Goal: Task Accomplishment & Management: Manage account settings

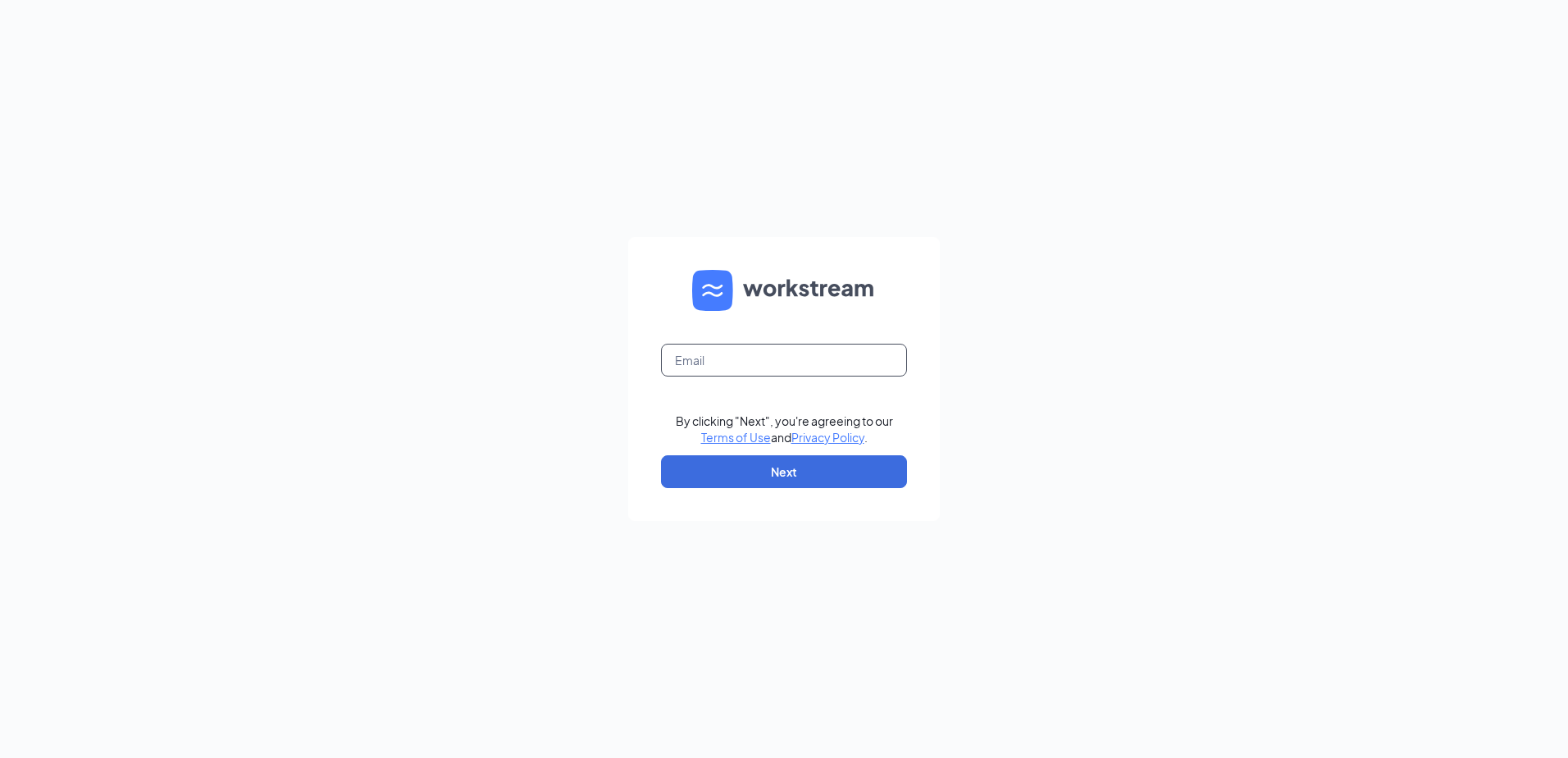
click at [771, 364] on input "text" at bounding box center [784, 360] width 246 height 33
type input "11605.zaxbys@gmail.com"
click at [796, 464] on button "Next" at bounding box center [784, 472] width 246 height 33
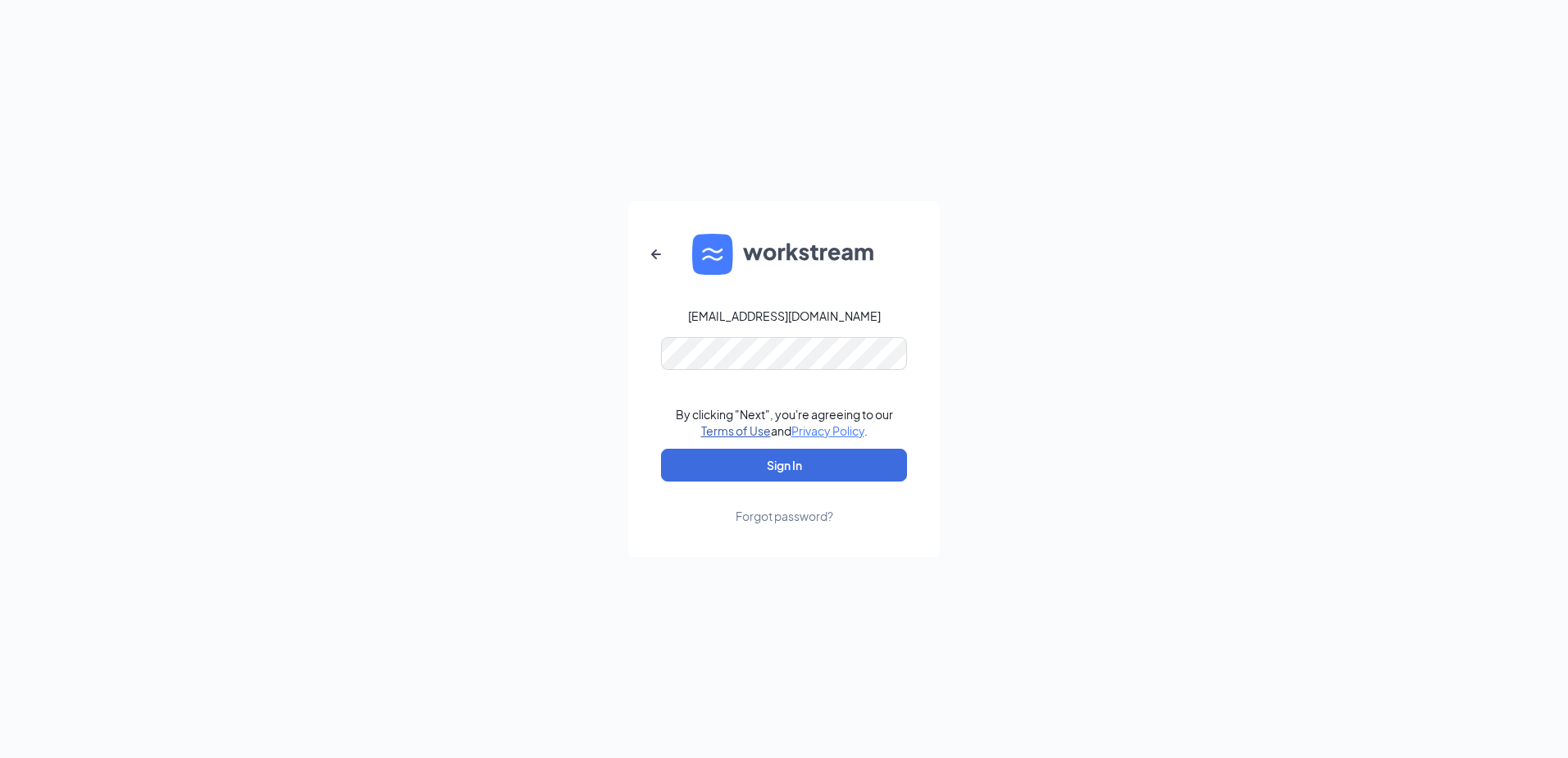
click at [761, 432] on link "Terms of Use" at bounding box center [736, 430] width 70 height 15
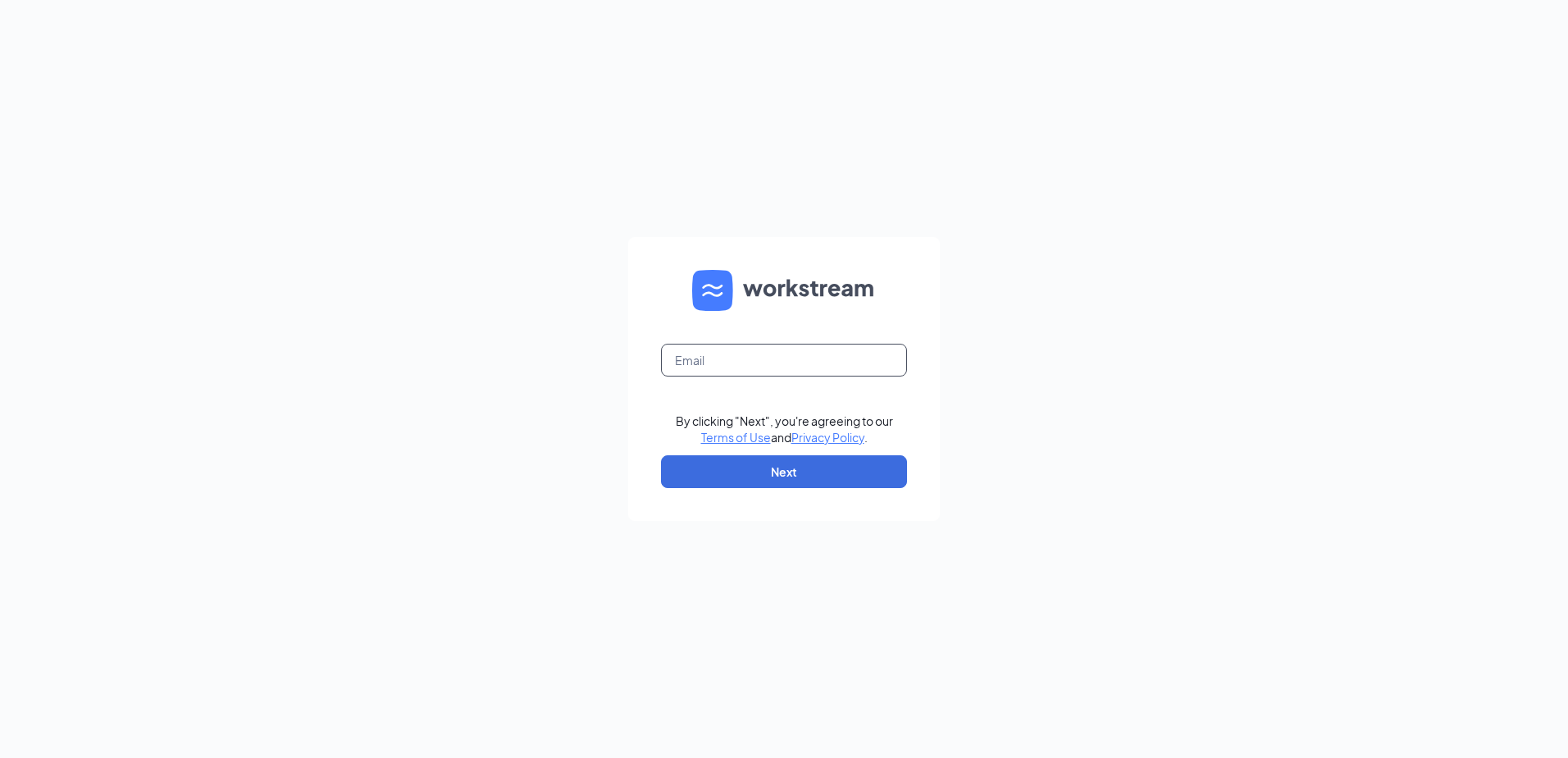
click at [754, 357] on input "text" at bounding box center [784, 360] width 246 height 33
type input "11605.zaxbys@gmail.com"
click at [786, 478] on button "Next" at bounding box center [784, 472] width 246 height 33
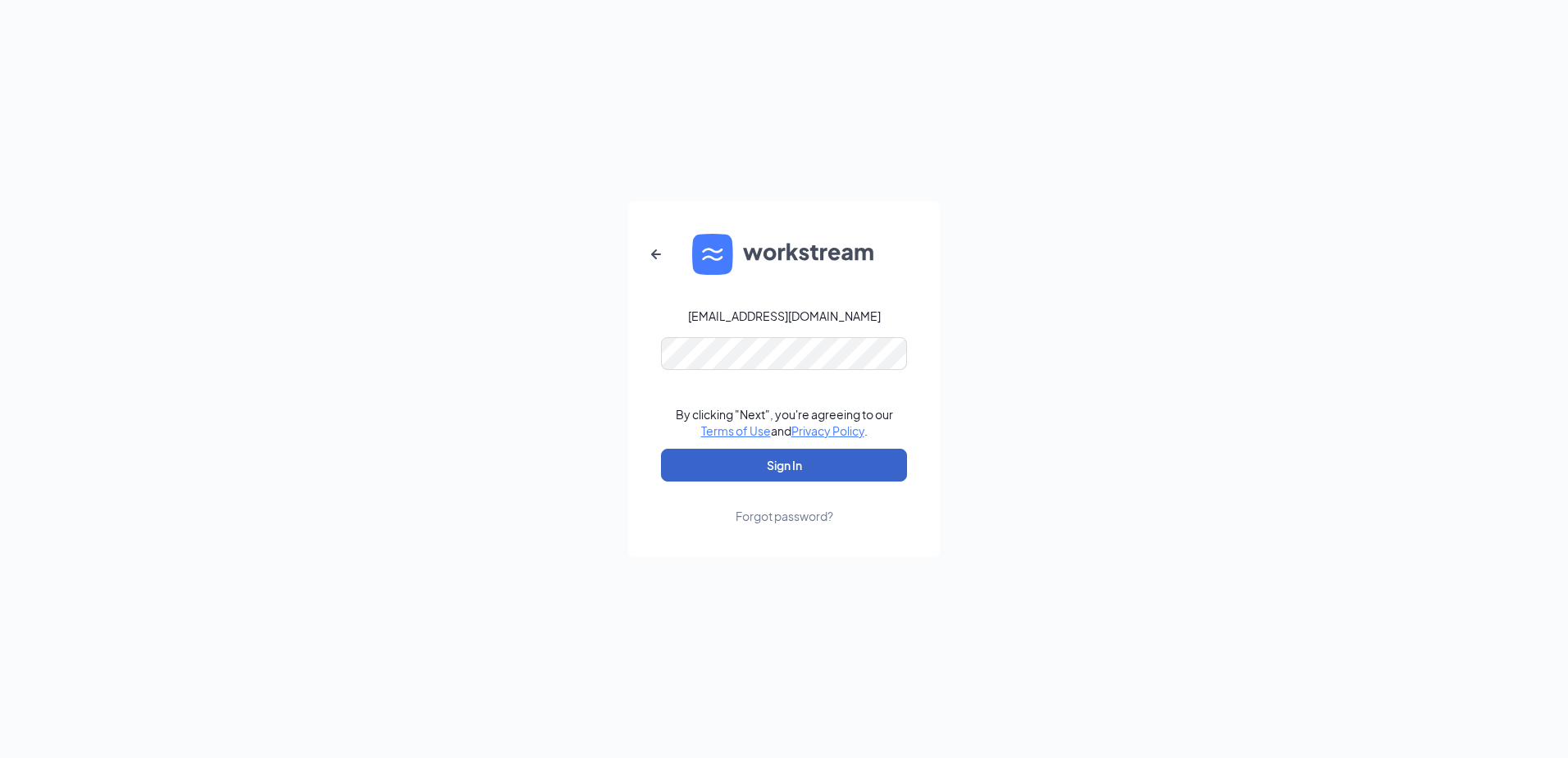
click at [787, 461] on button "Sign In" at bounding box center [784, 465] width 246 height 33
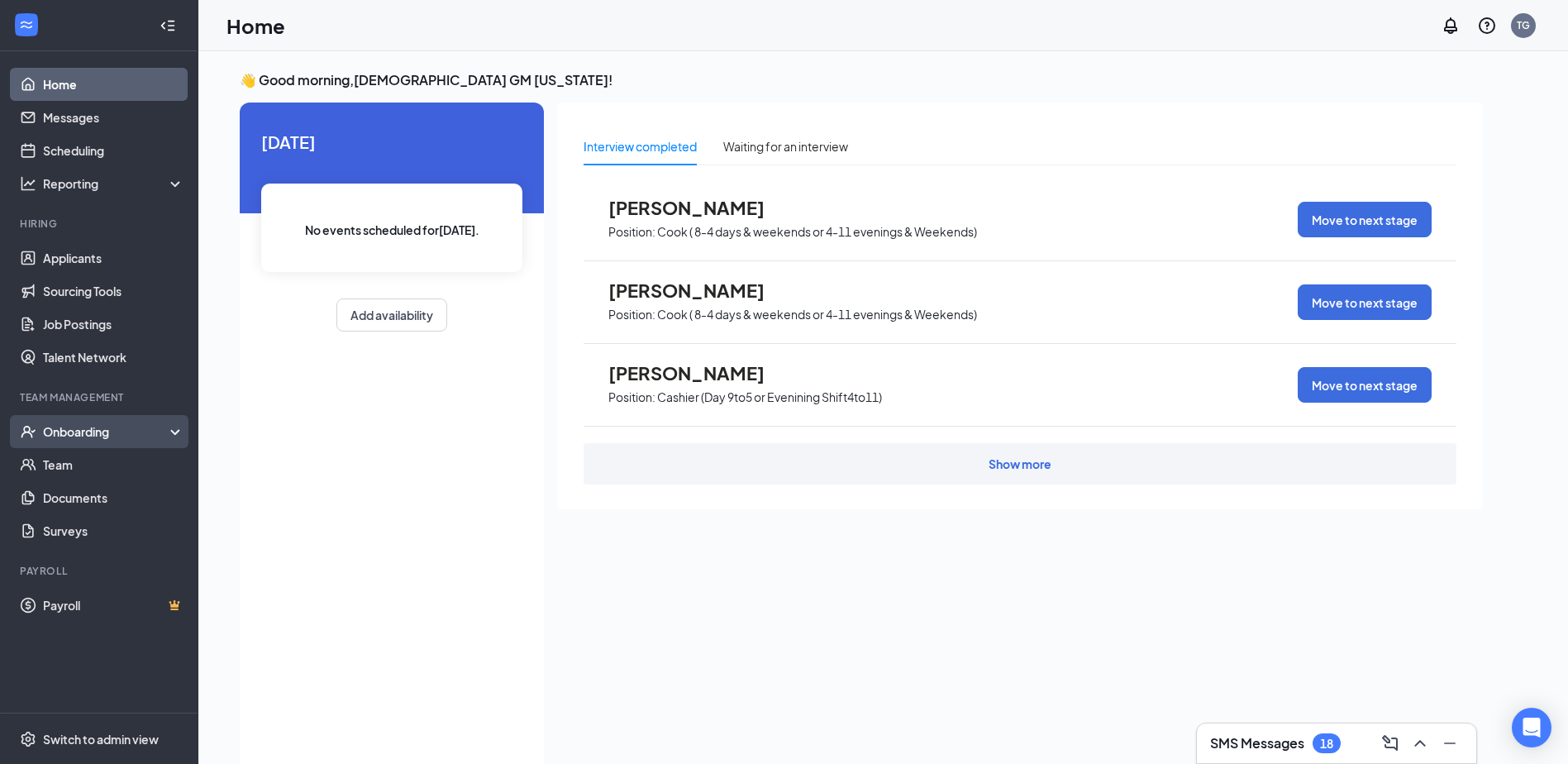
click at [88, 441] on div "Onboarding" at bounding box center [99, 431] width 199 height 33
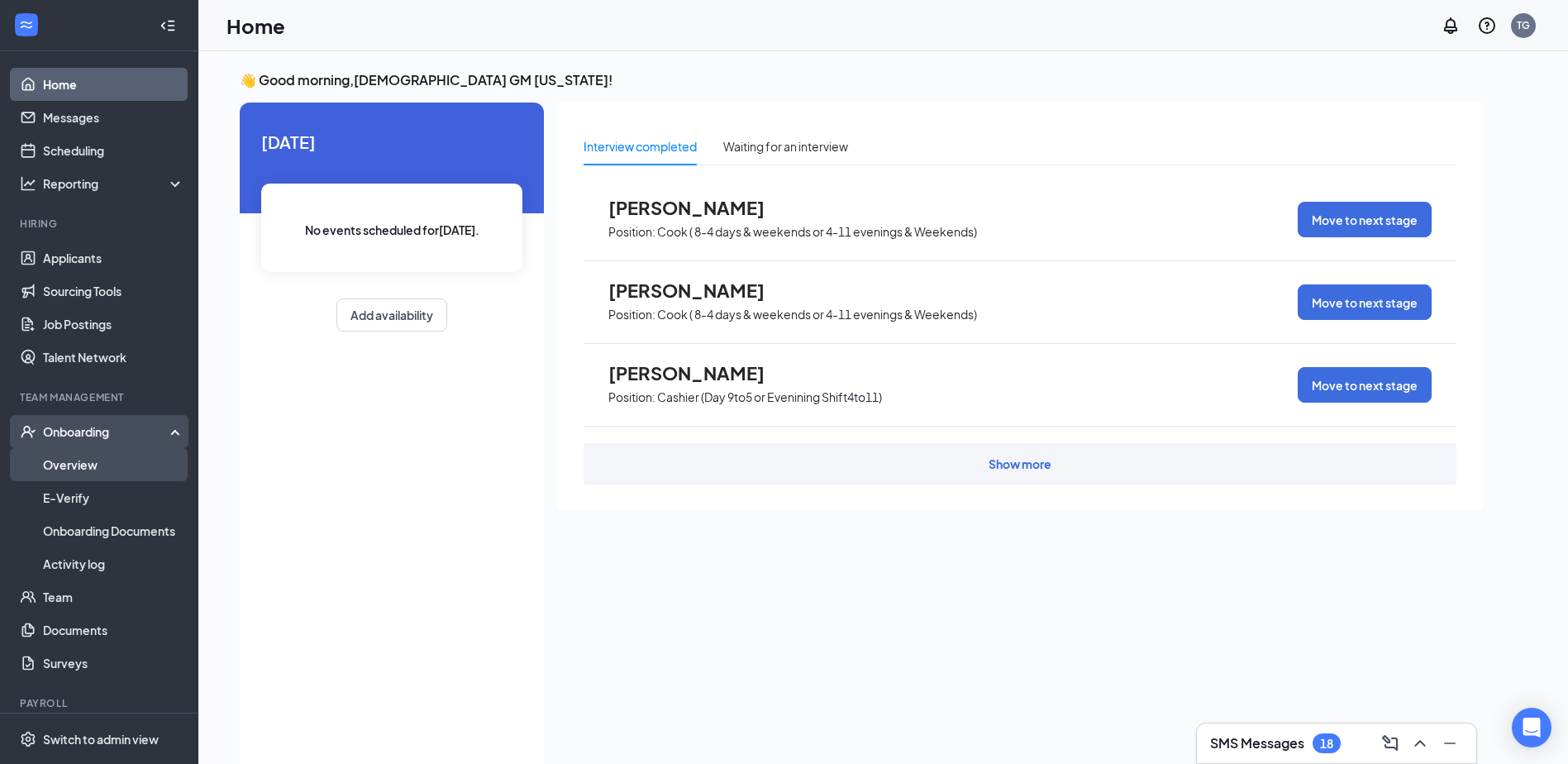
click at [90, 471] on link "Overview" at bounding box center [113, 464] width 141 height 33
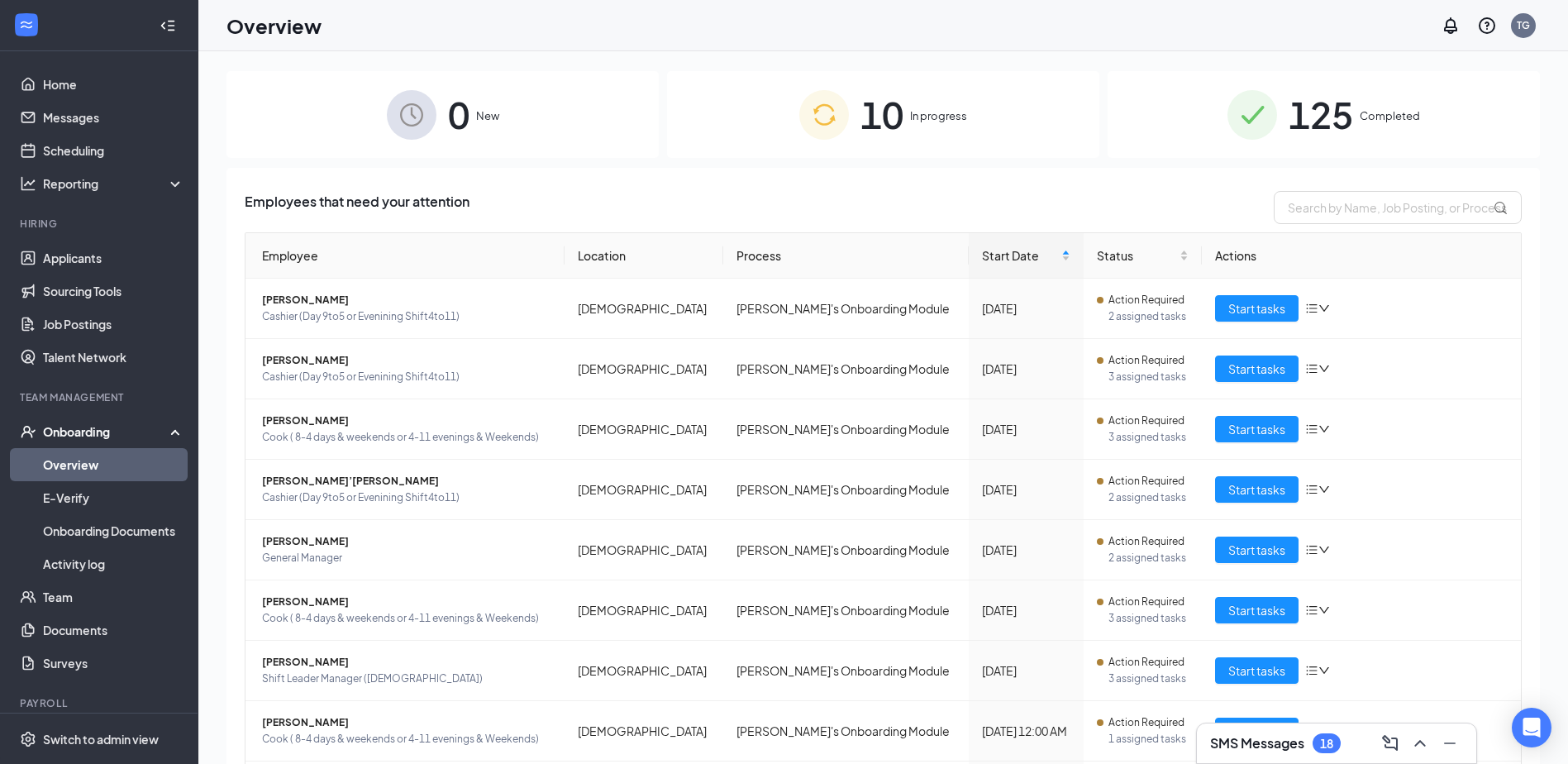
click at [1335, 109] on span "125" at bounding box center [1321, 114] width 64 height 57
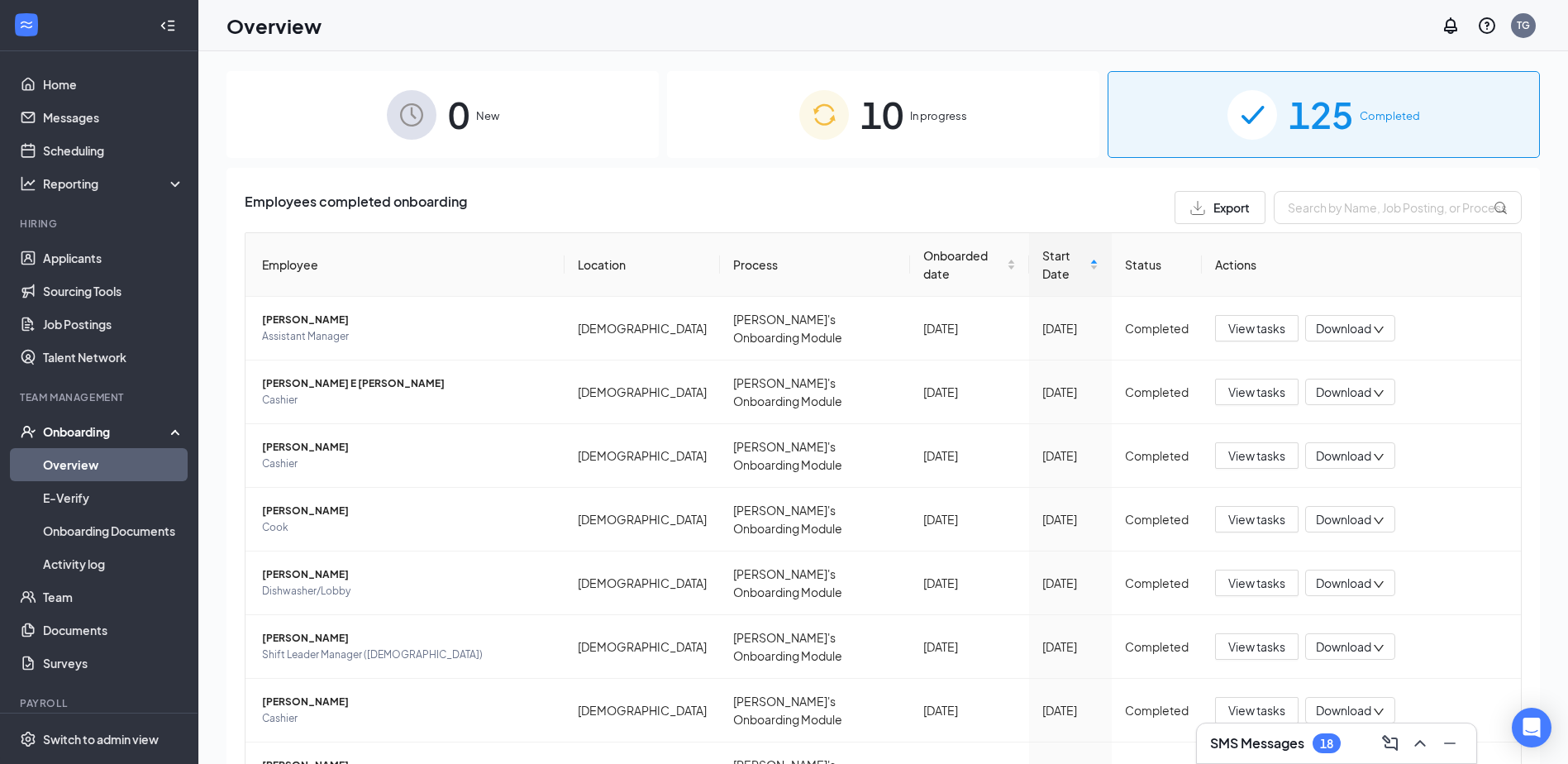
click at [476, 91] on div "0 New" at bounding box center [443, 115] width 432 height 87
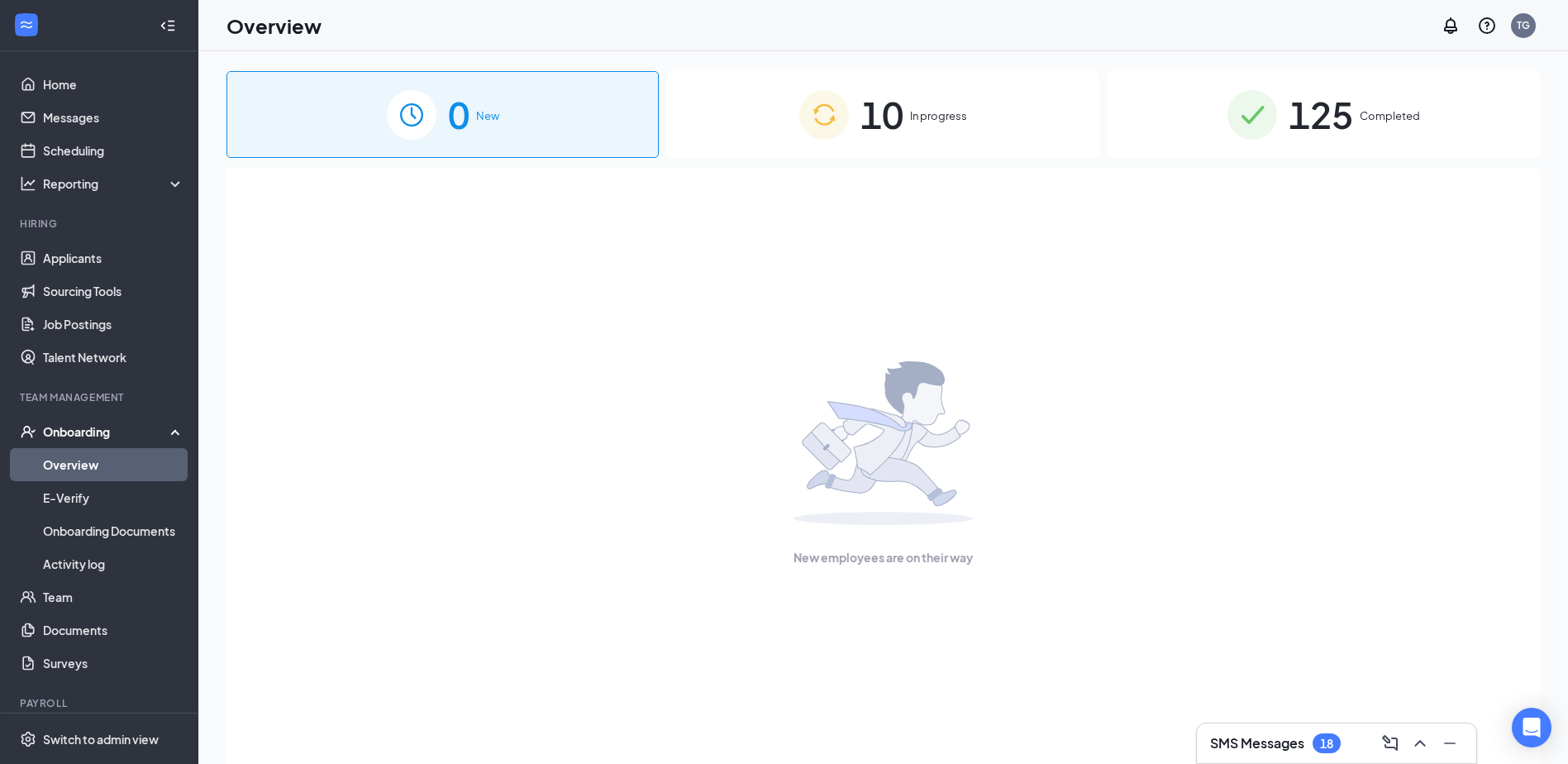
click at [1002, 137] on div "10 In progress" at bounding box center [883, 115] width 432 height 87
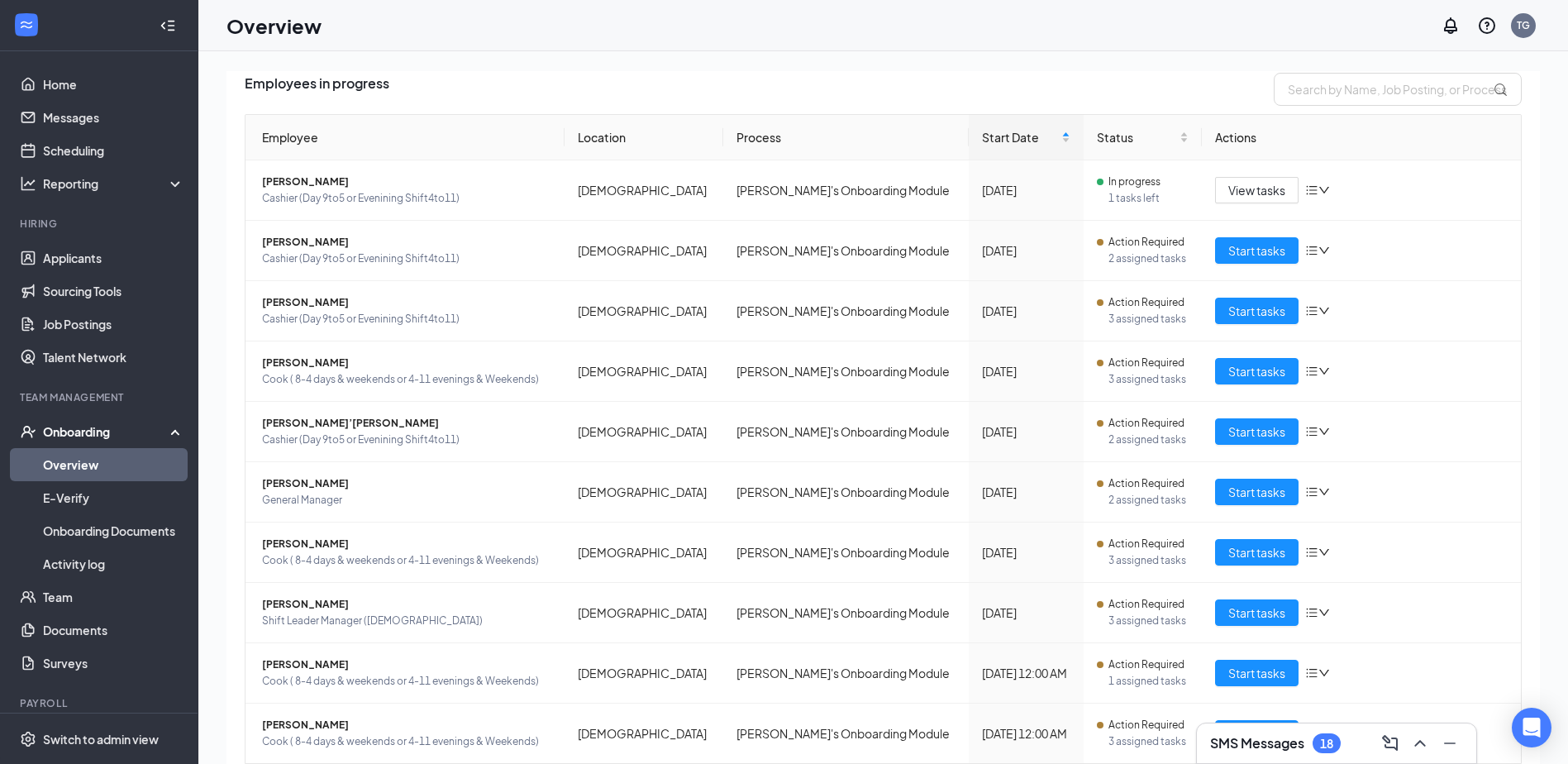
scroll to position [149, 0]
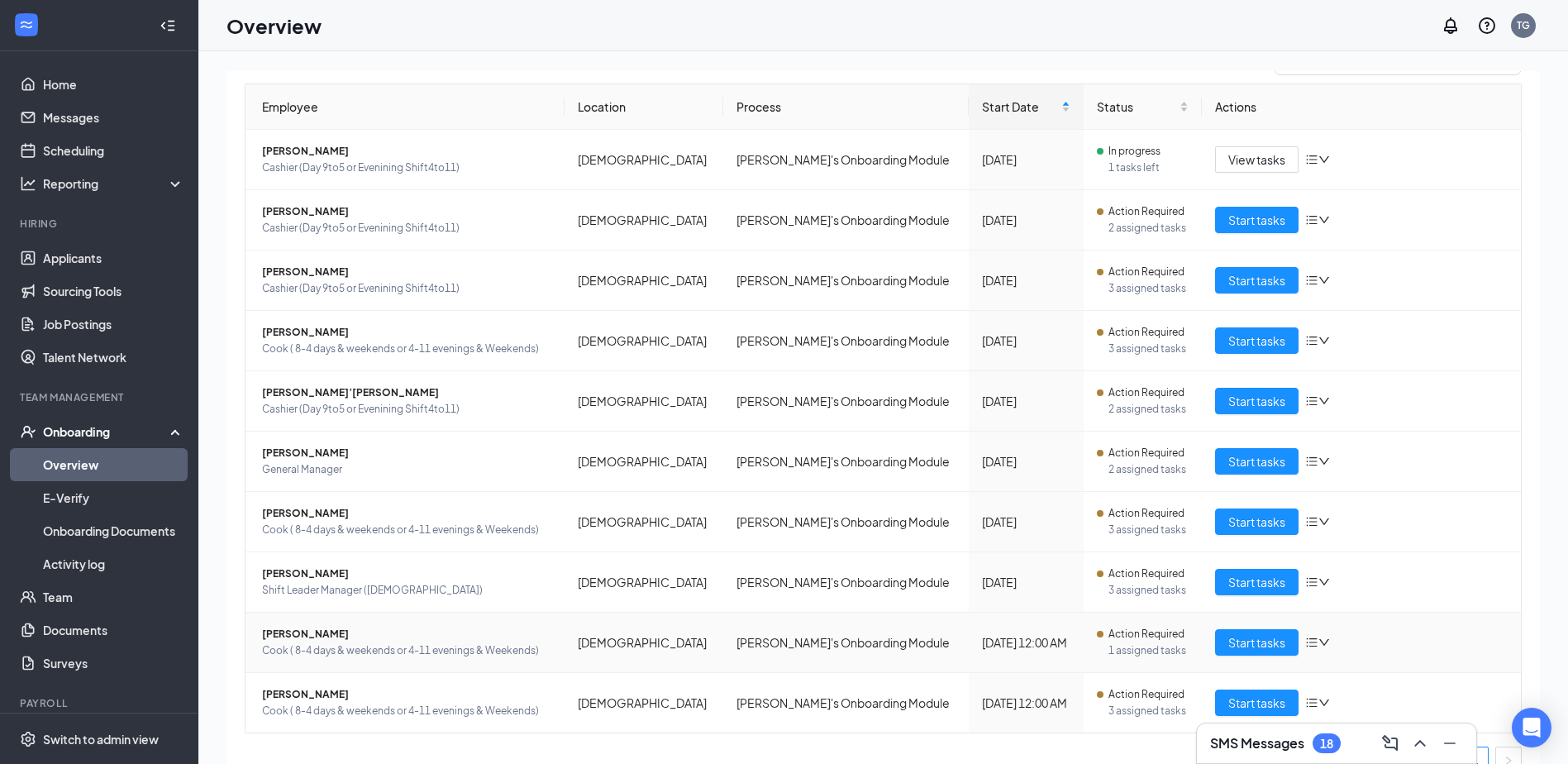
click at [1308, 646] on icon "bars" at bounding box center [1312, 642] width 10 height 9
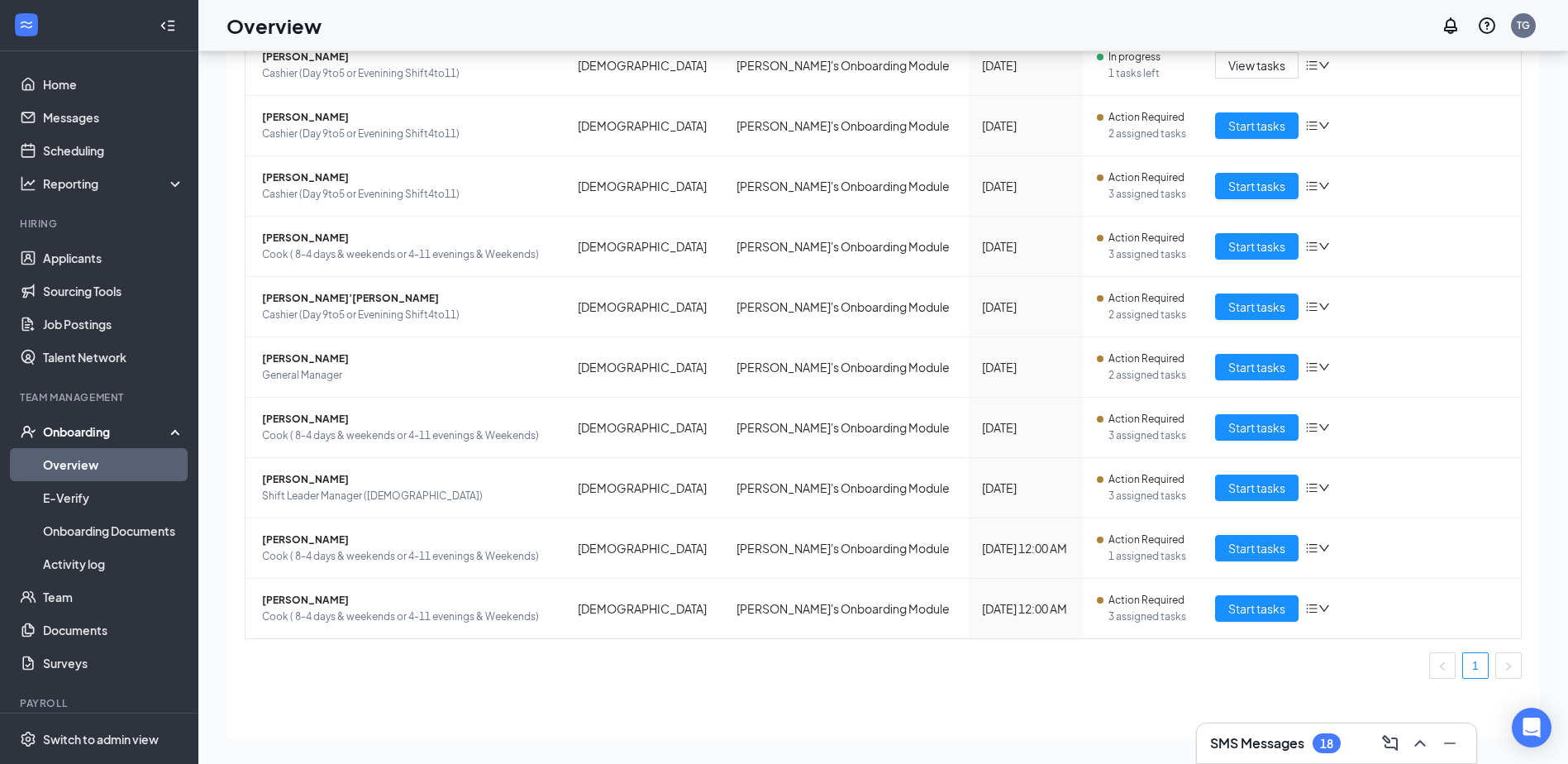
scroll to position [74, 0]
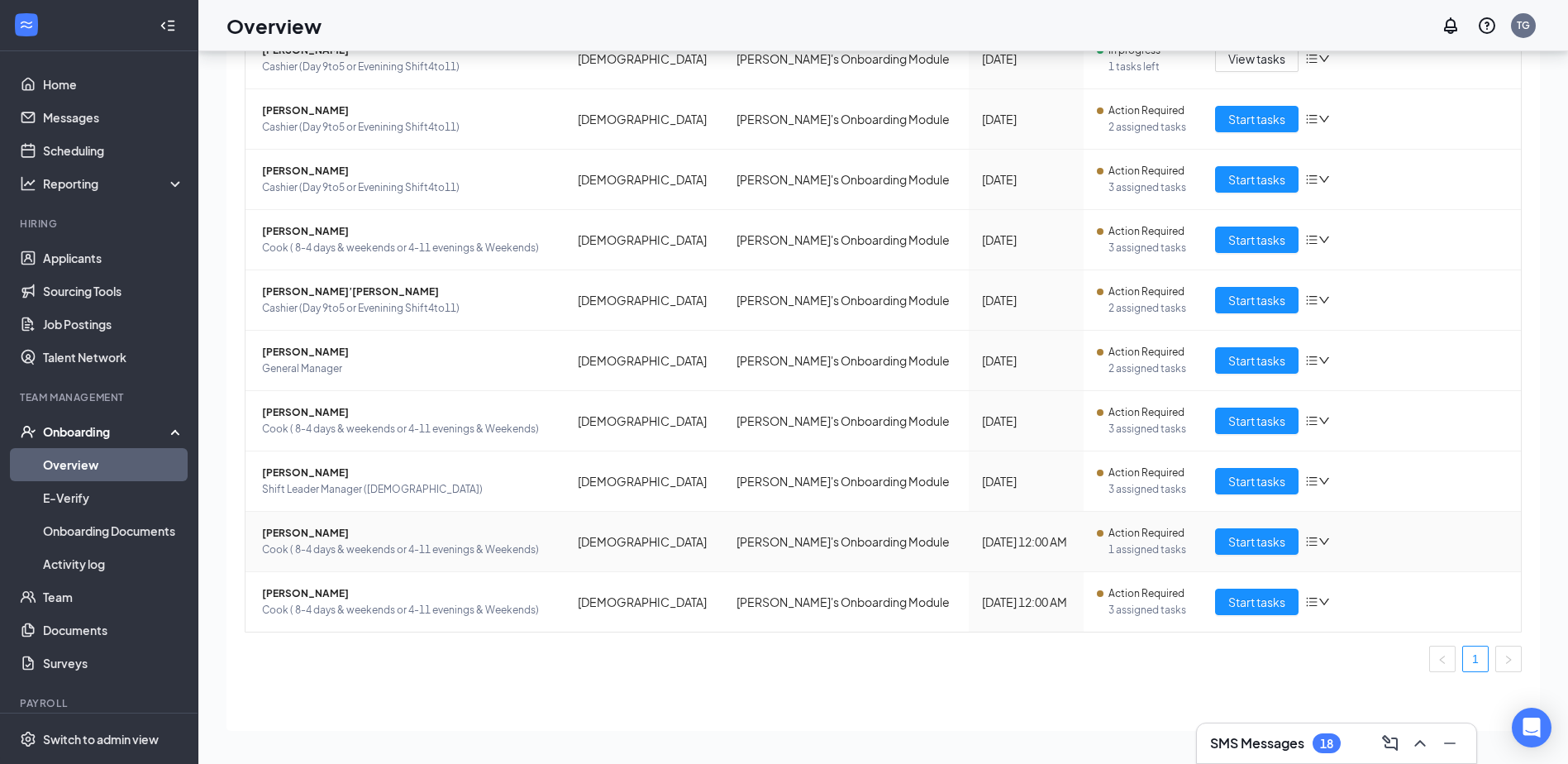
click at [1294, 539] on div "Start tasks" at bounding box center [1362, 541] width 293 height 26
click at [1305, 539] on icon "bars" at bounding box center [1311, 541] width 13 height 13
click at [1234, 535] on span "Start tasks" at bounding box center [1256, 541] width 57 height 18
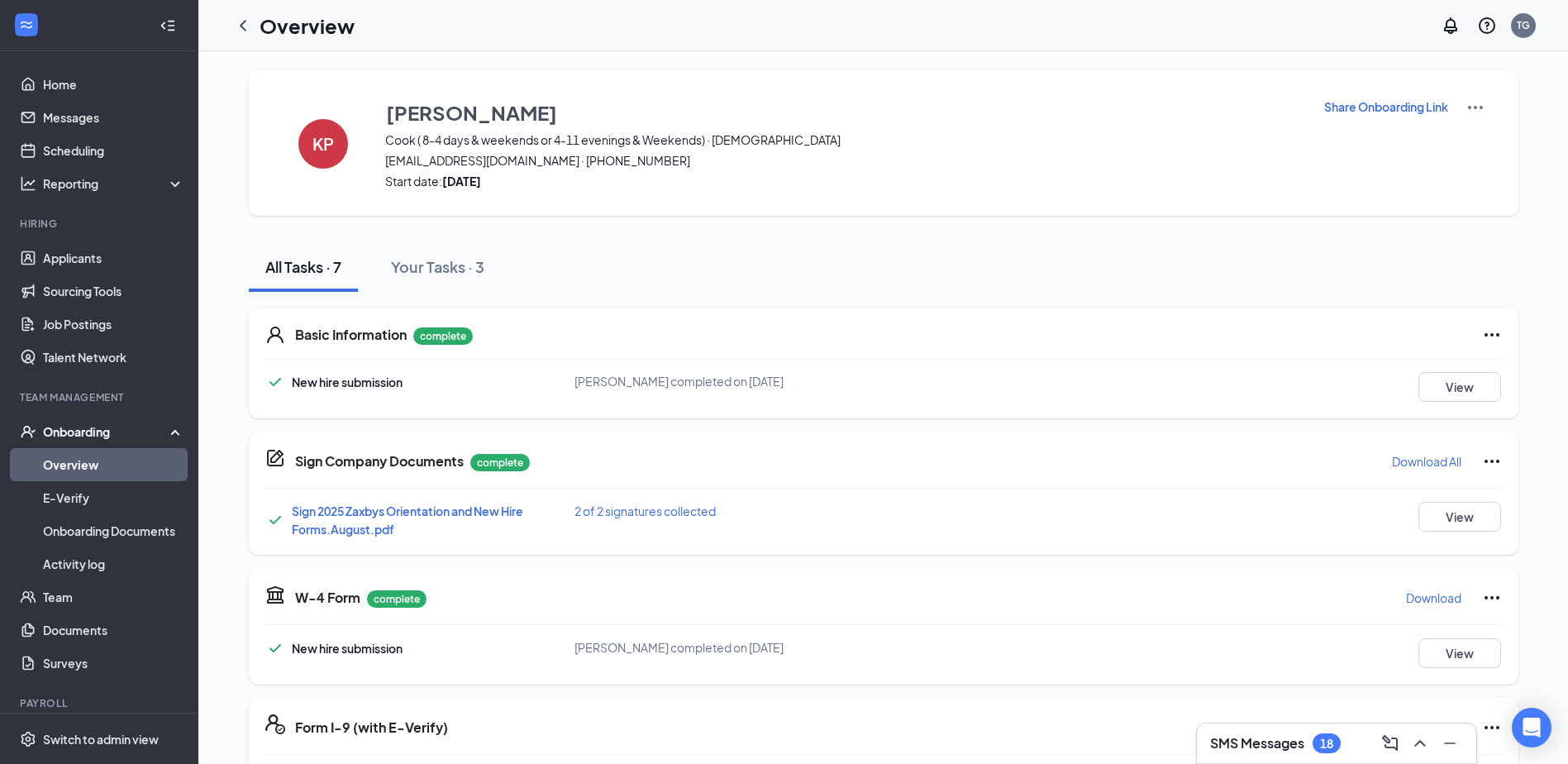
click at [1471, 107] on img at bounding box center [1475, 107] width 20 height 20
click at [1466, 138] on span "View details" at bounding box center [1474, 137] width 64 height 18
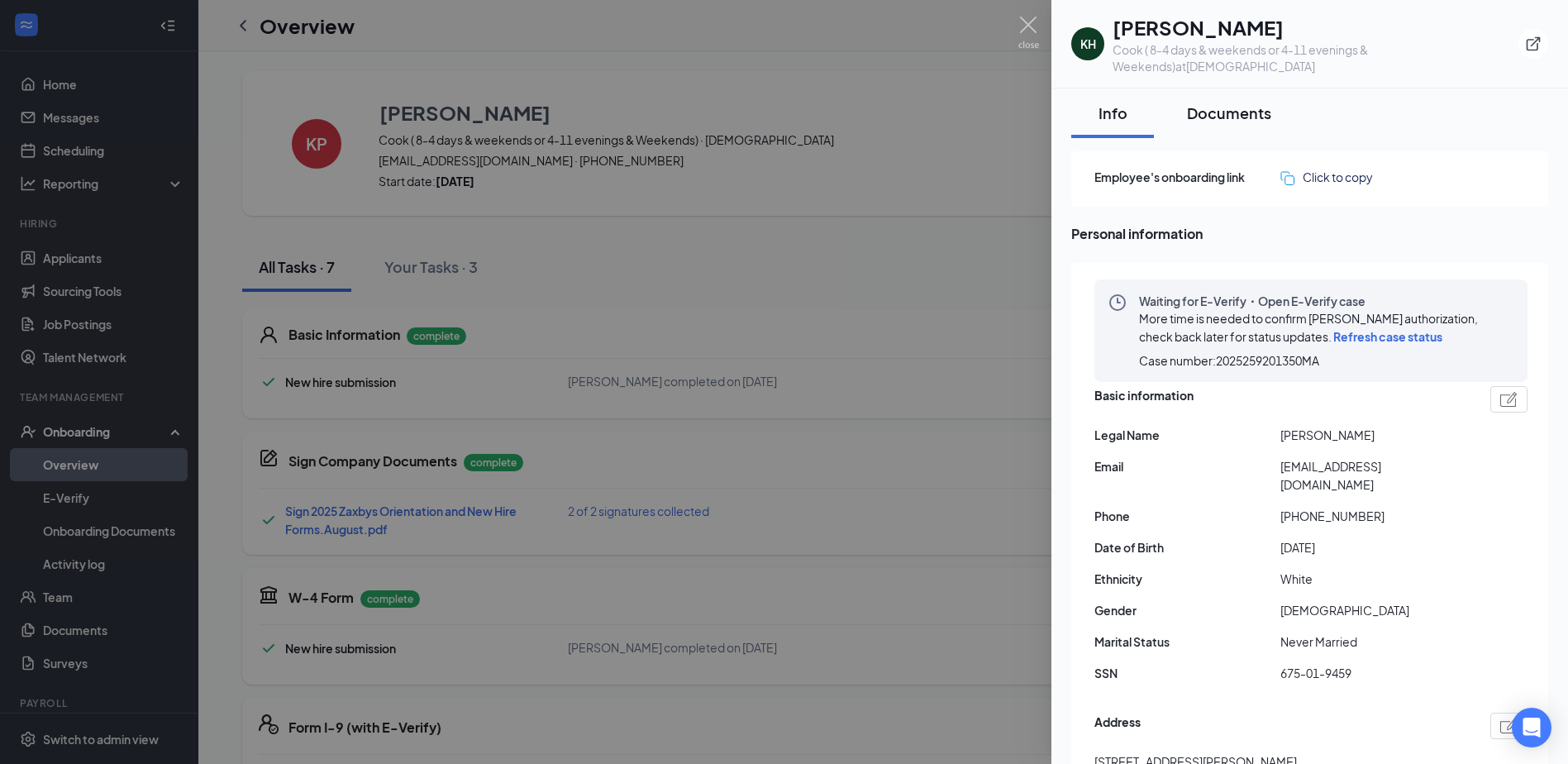
click at [1234, 103] on div "Documents" at bounding box center [1228, 113] width 84 height 21
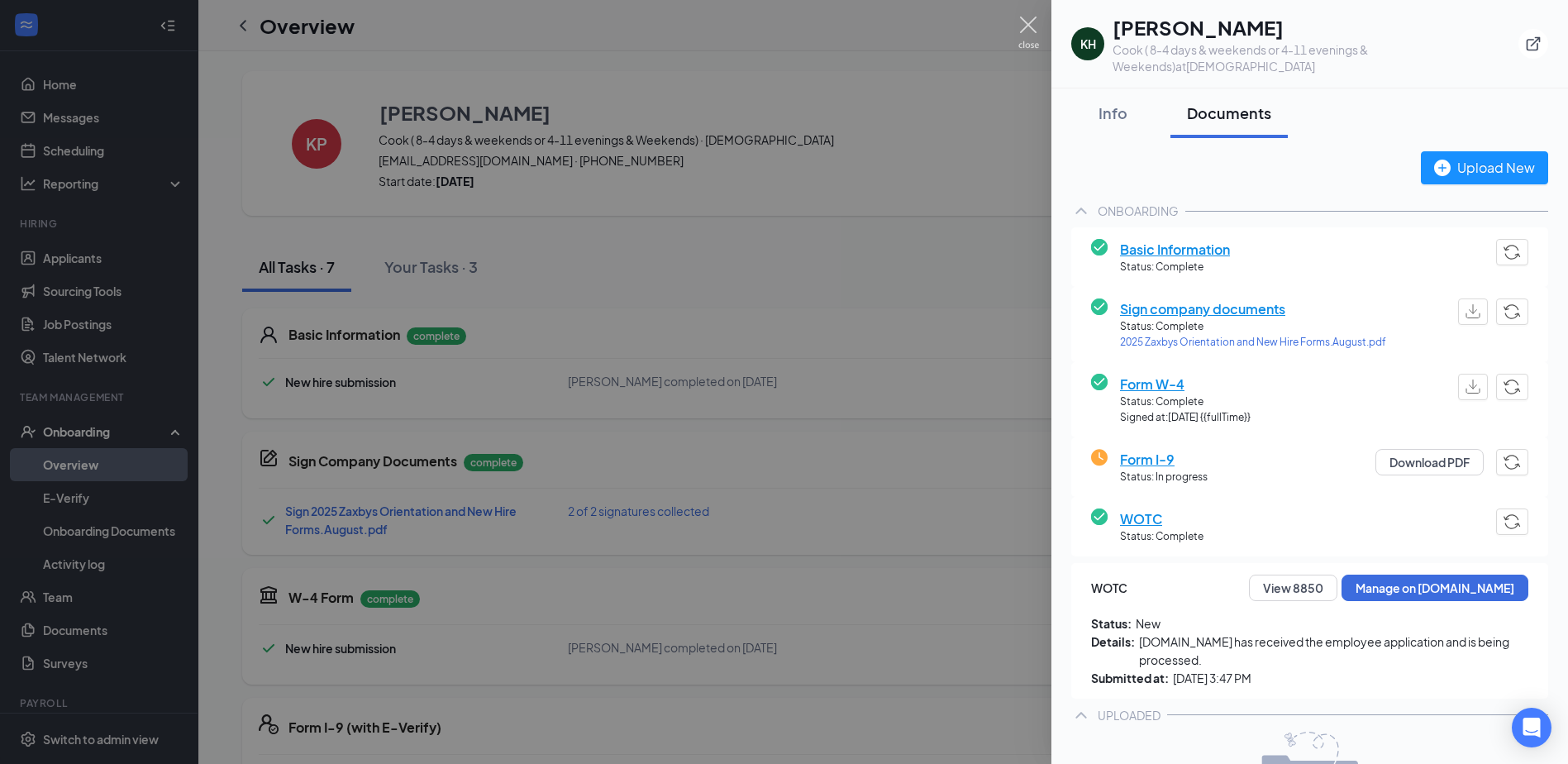
click at [1035, 28] on img at bounding box center [1029, 32] width 21 height 32
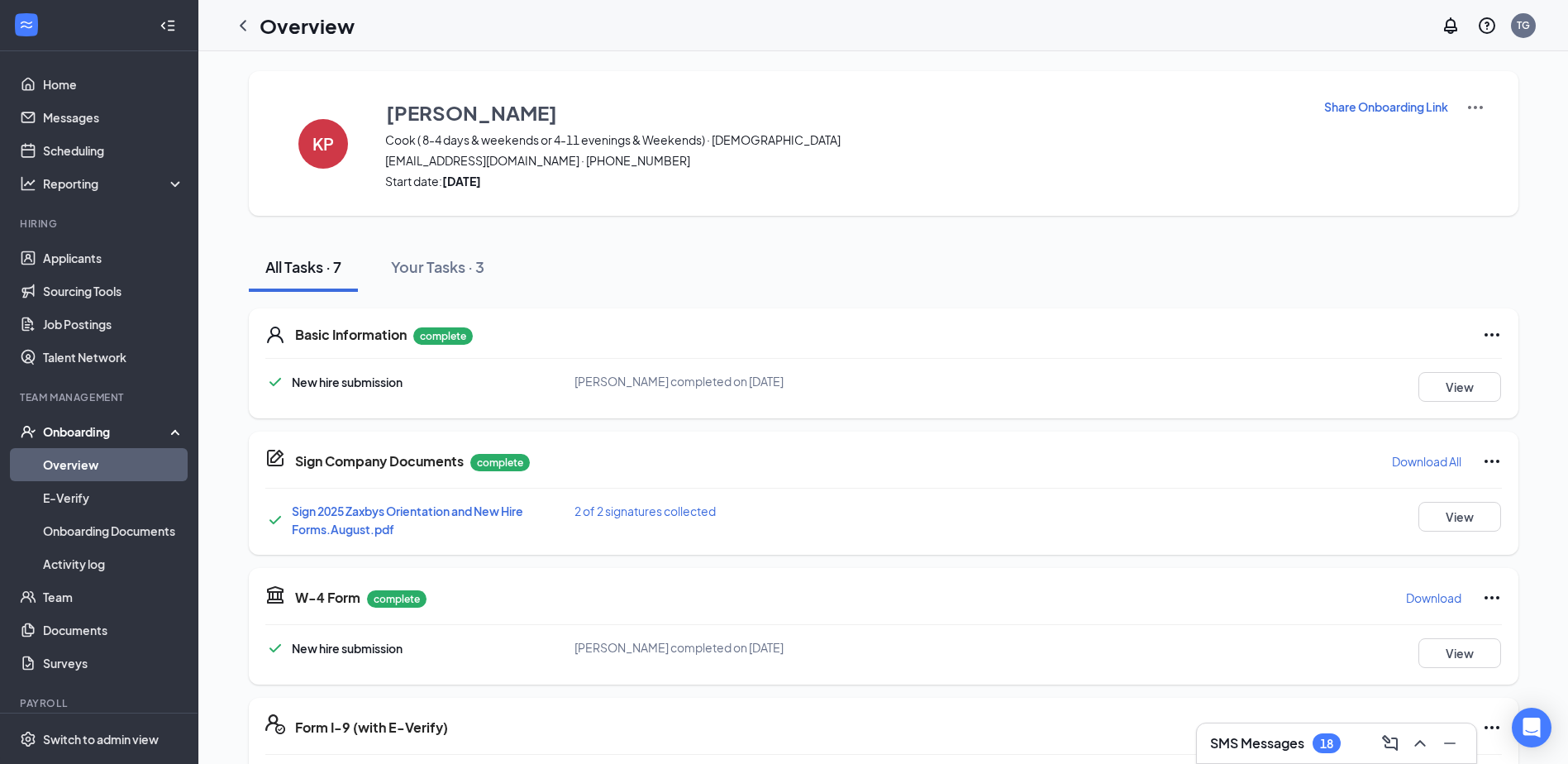
click at [1421, 464] on p "Download All" at bounding box center [1427, 461] width 70 height 17
click at [339, 507] on span "Sign 2025 Zaxbys Orientation and New Hire Forms.August.pdf" at bounding box center [408, 520] width 232 height 33
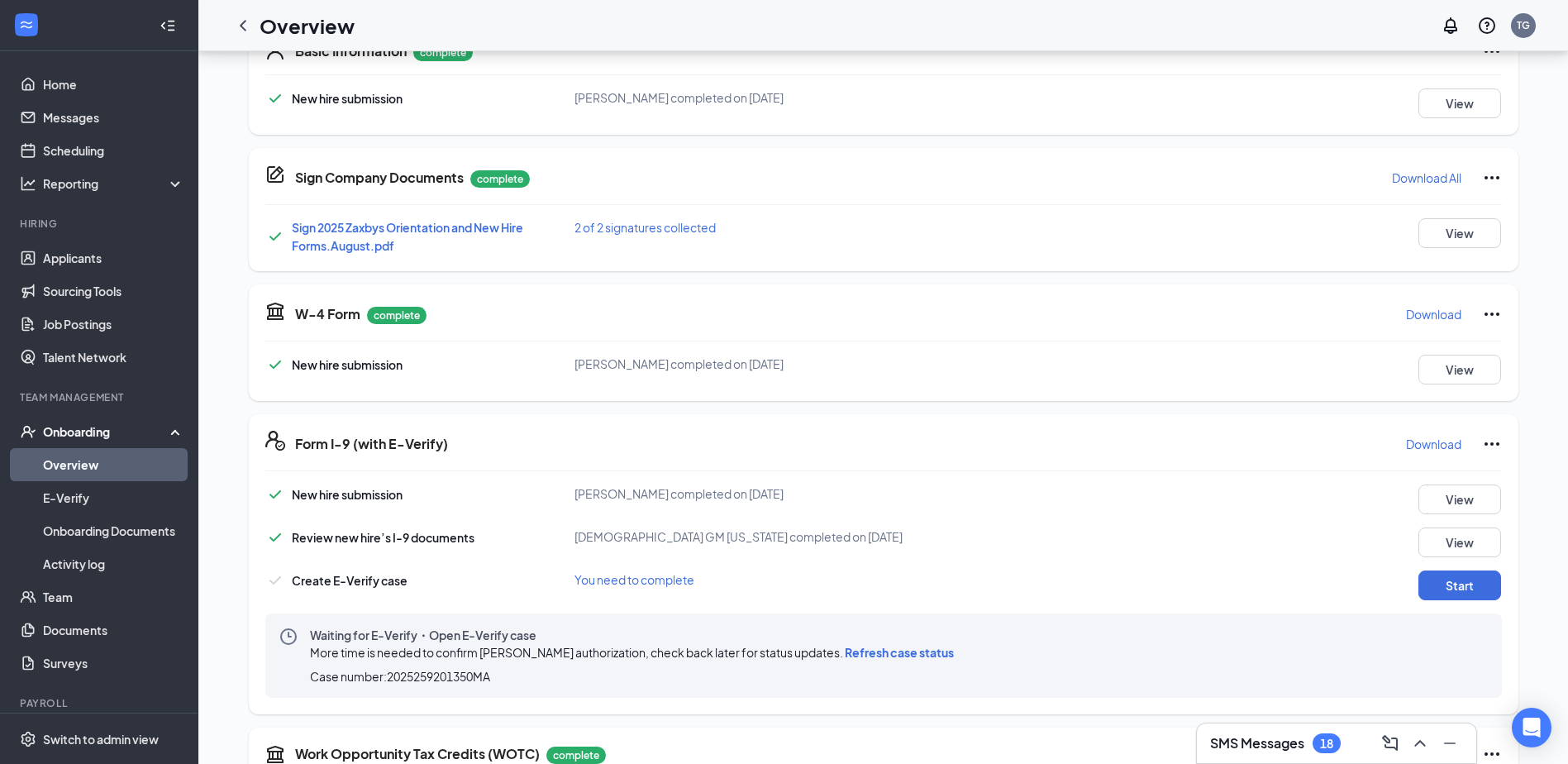
scroll to position [287, 0]
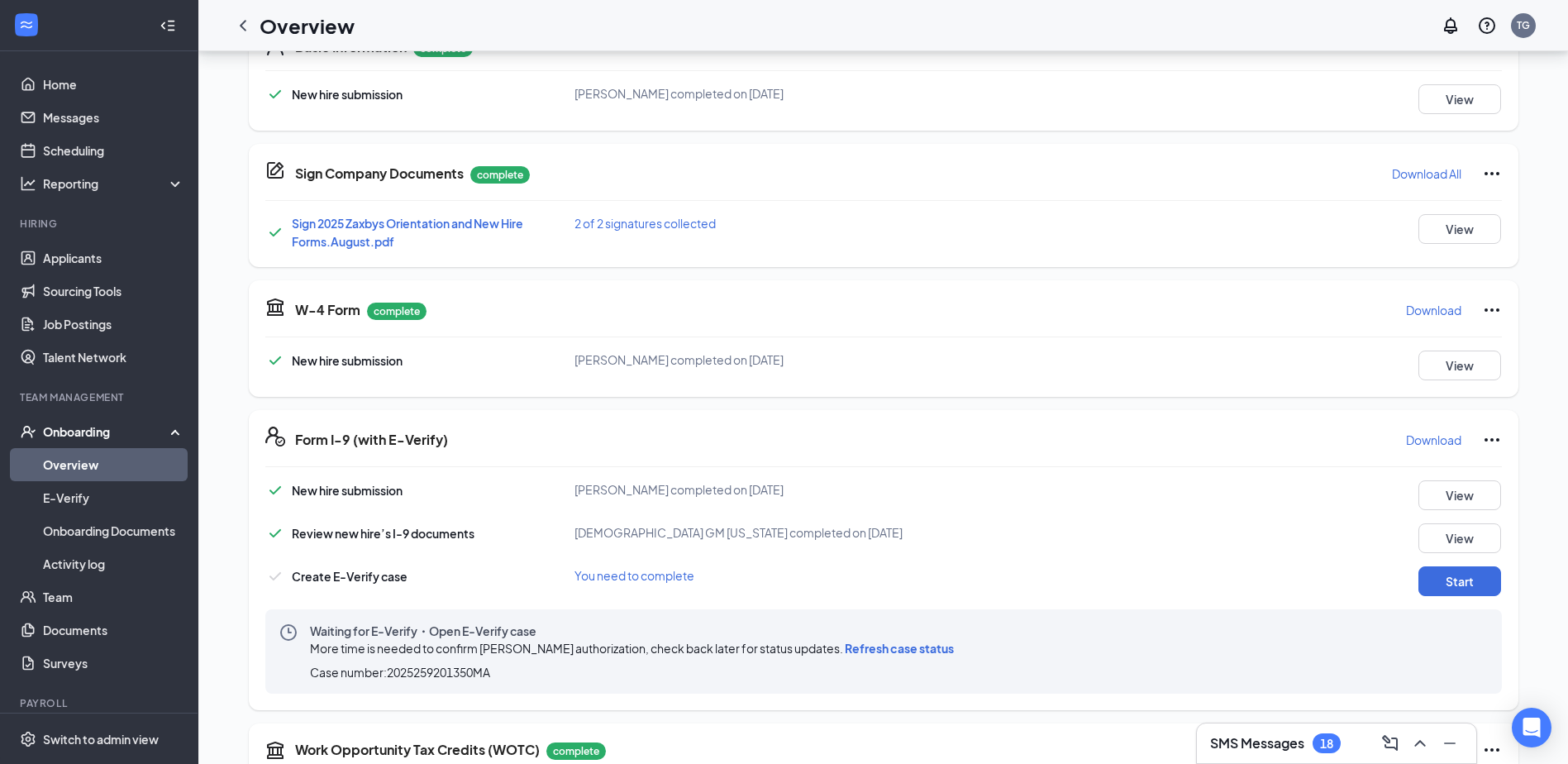
click at [1427, 301] on button "Download" at bounding box center [1433, 310] width 57 height 26
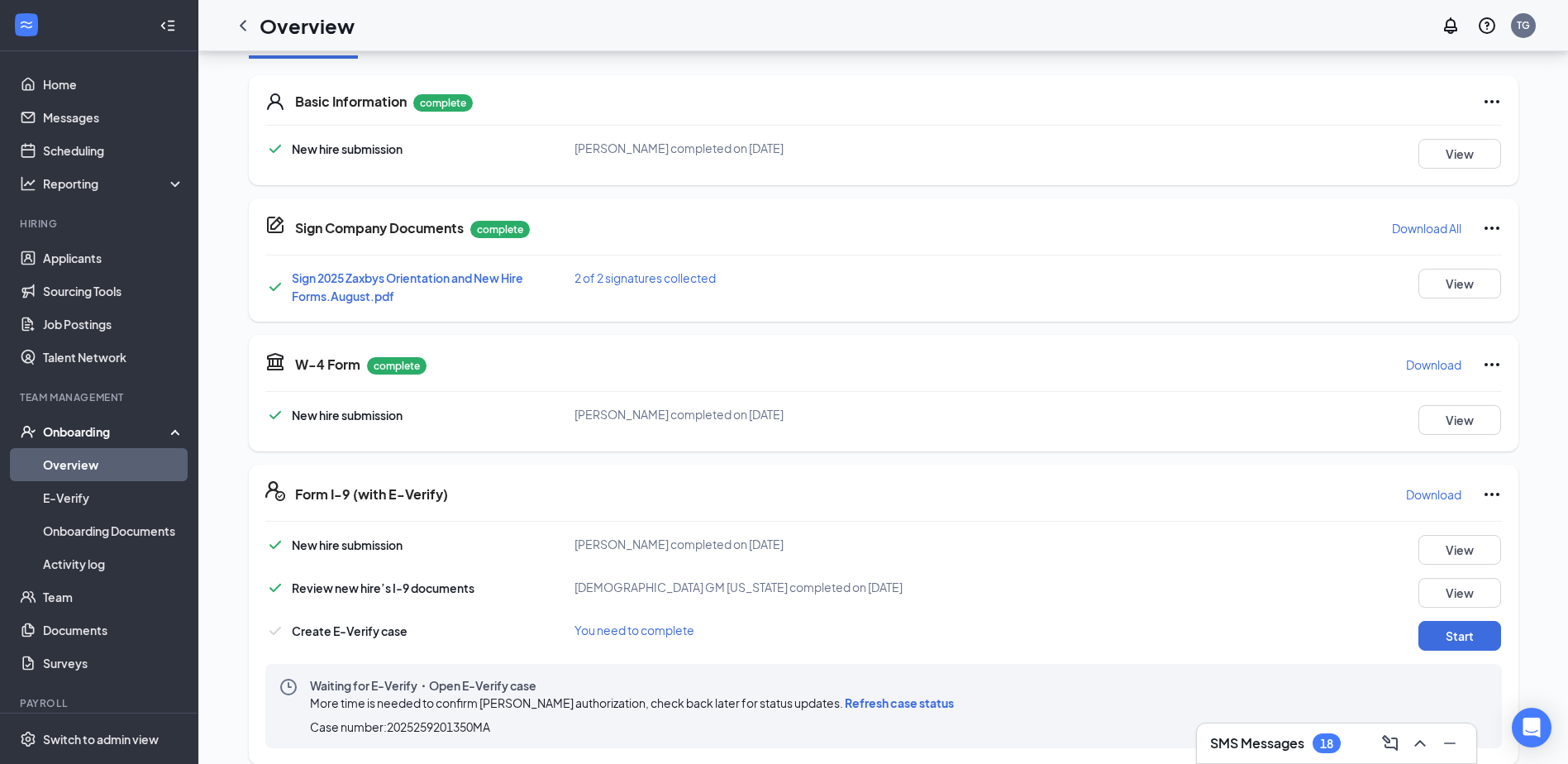
scroll to position [205, 0]
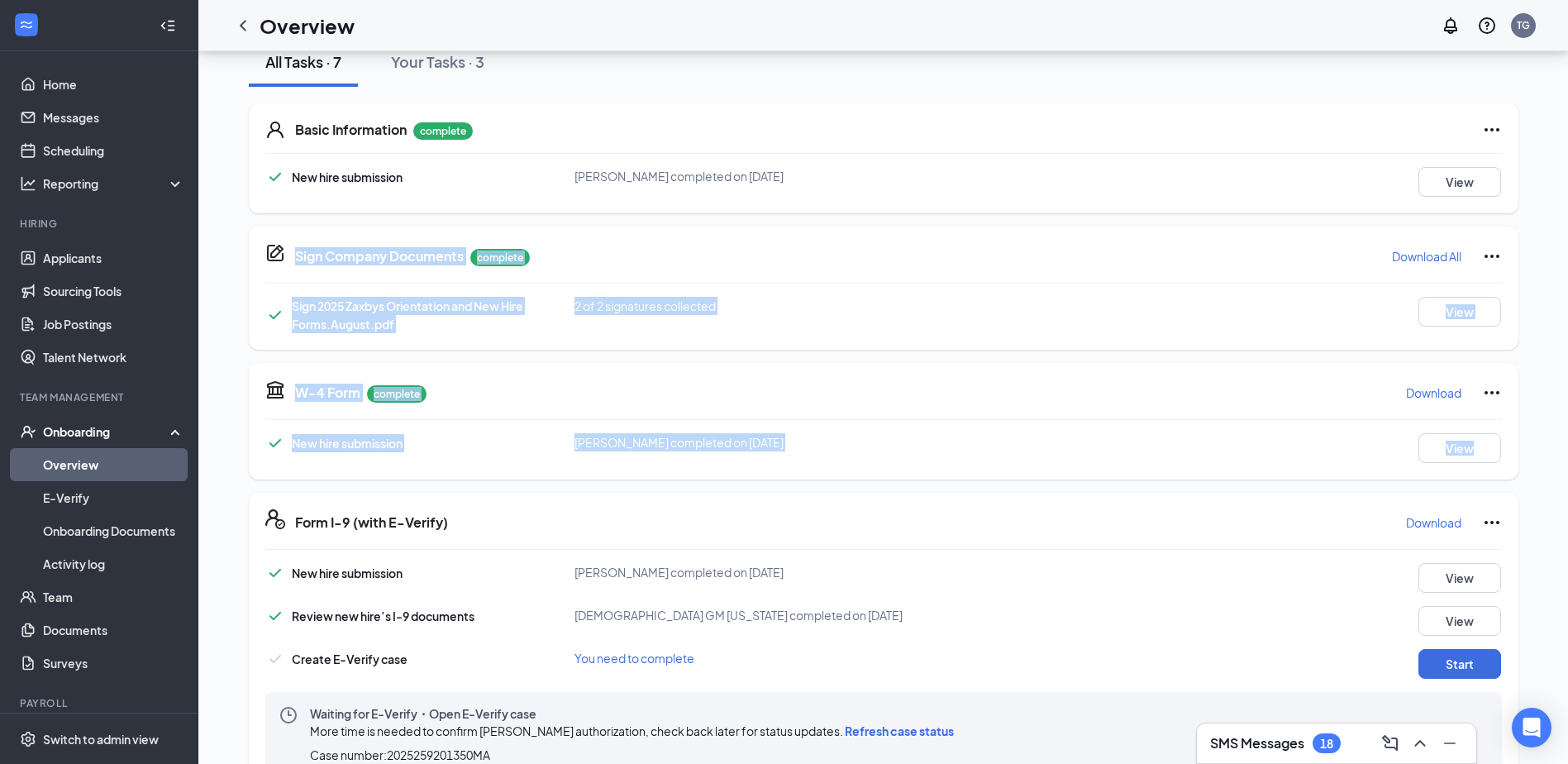
drag, startPoint x: 1567, startPoint y: 437, endPoint x: 1540, endPoint y: 44, distance: 393.9
click at [1543, 44] on div "Overview TG SMS Messages 18 KP [PERSON_NAME] ( 8-4 days & weekends or 4-11 even…" at bounding box center [883, 385] width 1369 height 1180
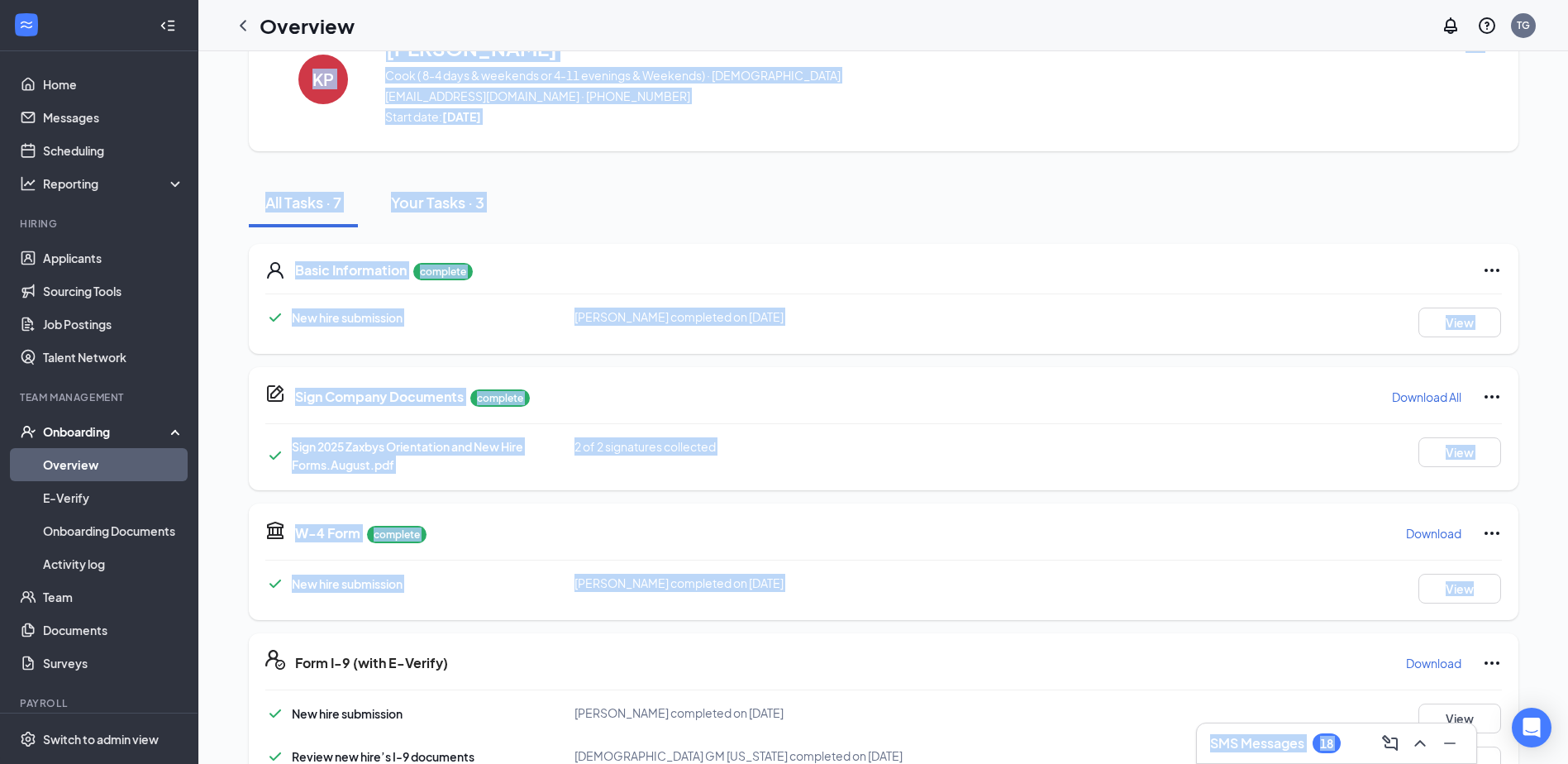
scroll to position [83, 0]
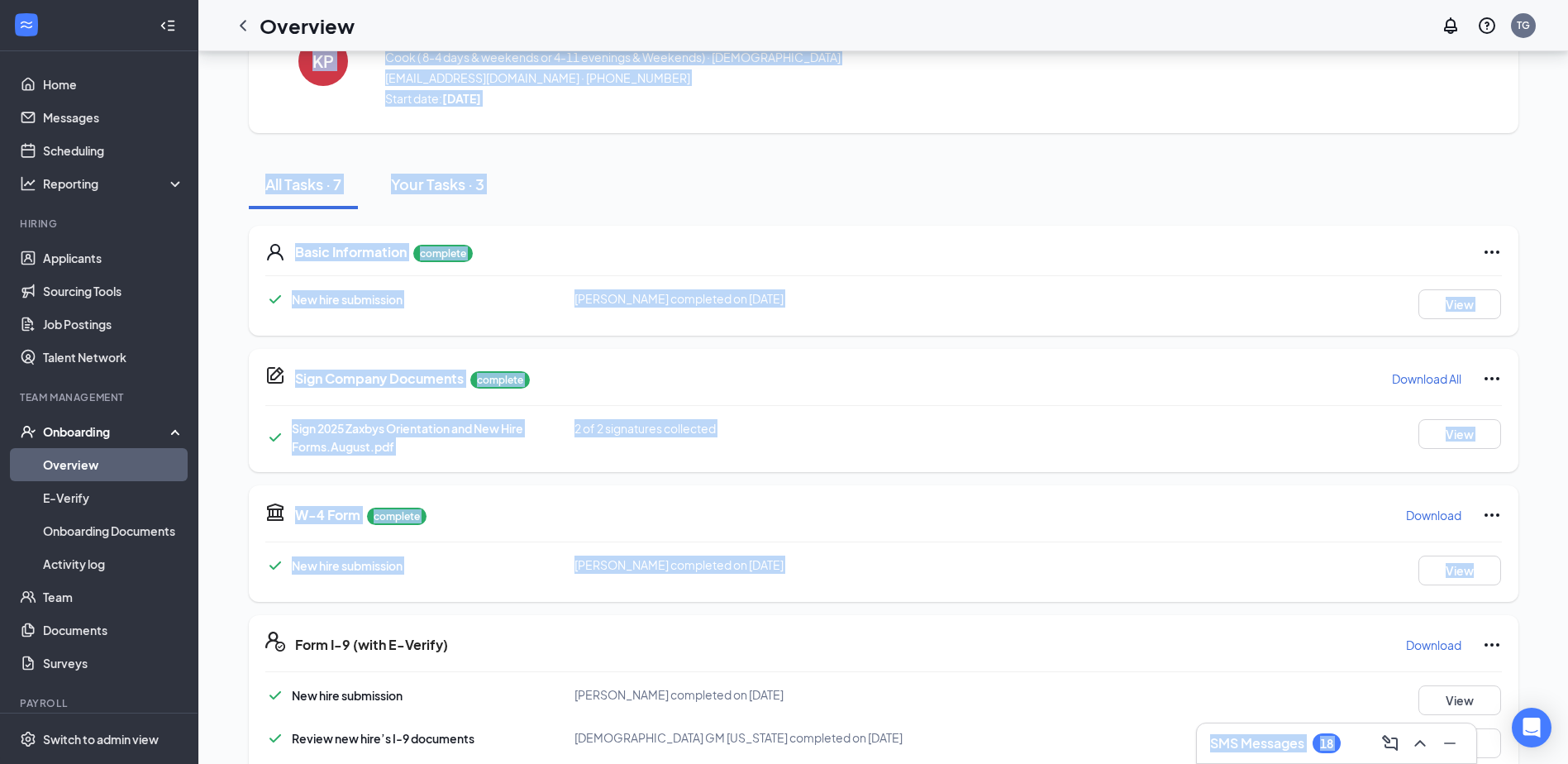
click at [1511, 198] on div "All Tasks · 7 Your Tasks · 3" at bounding box center [883, 184] width 1269 height 50
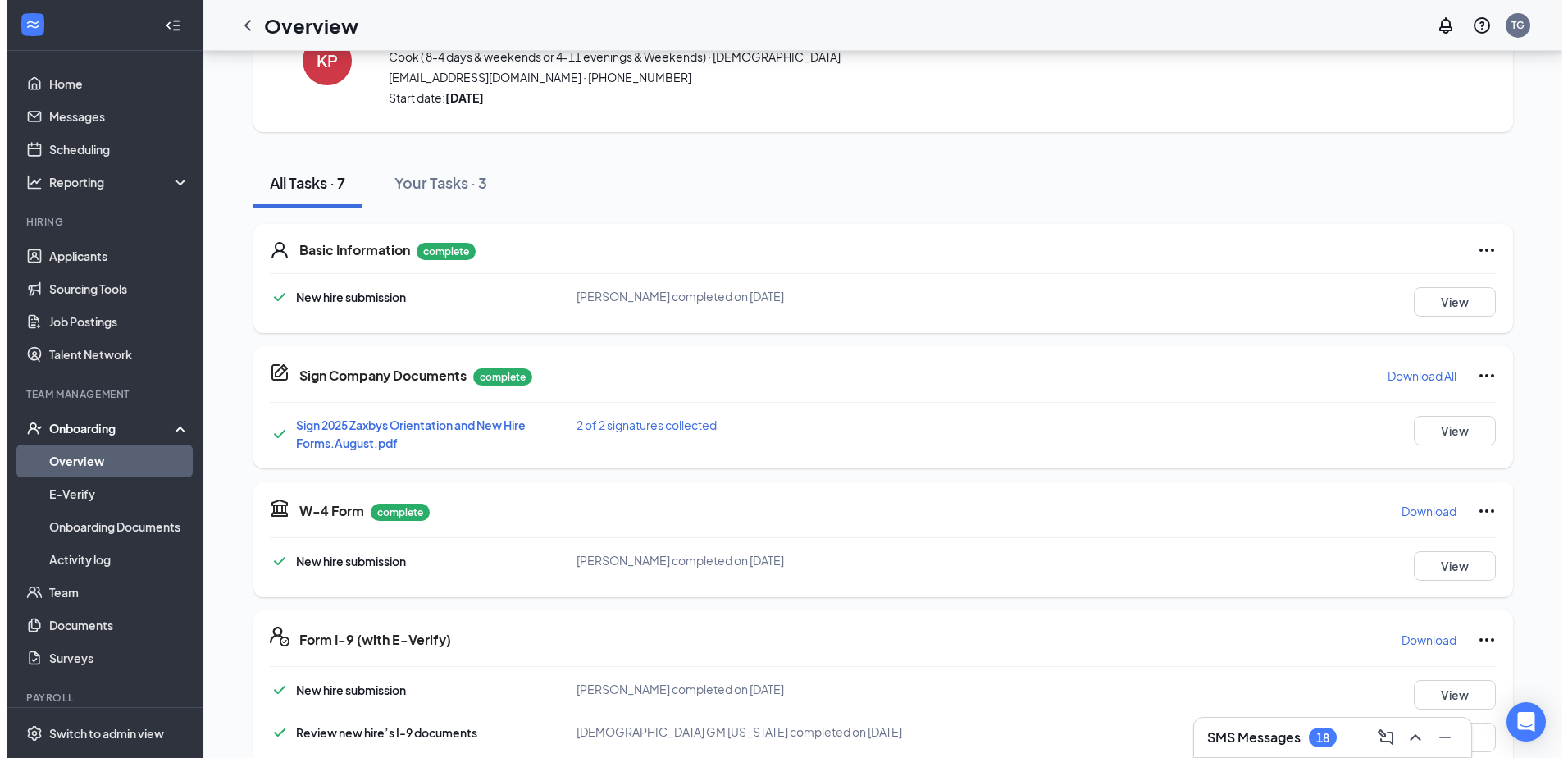
scroll to position [0, 0]
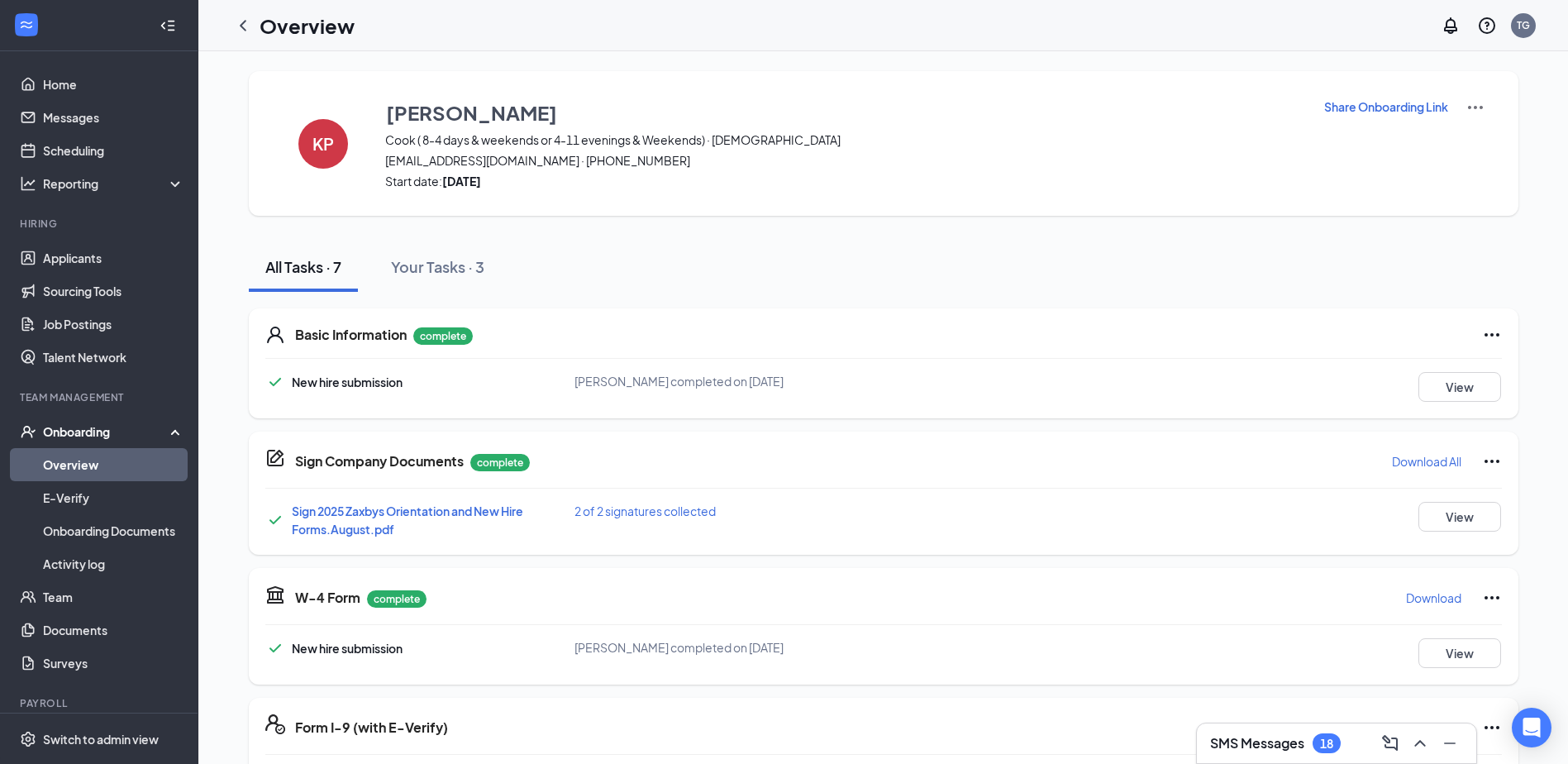
click at [34, 21] on icon "WorkstreamLogo" at bounding box center [26, 24] width 17 height 17
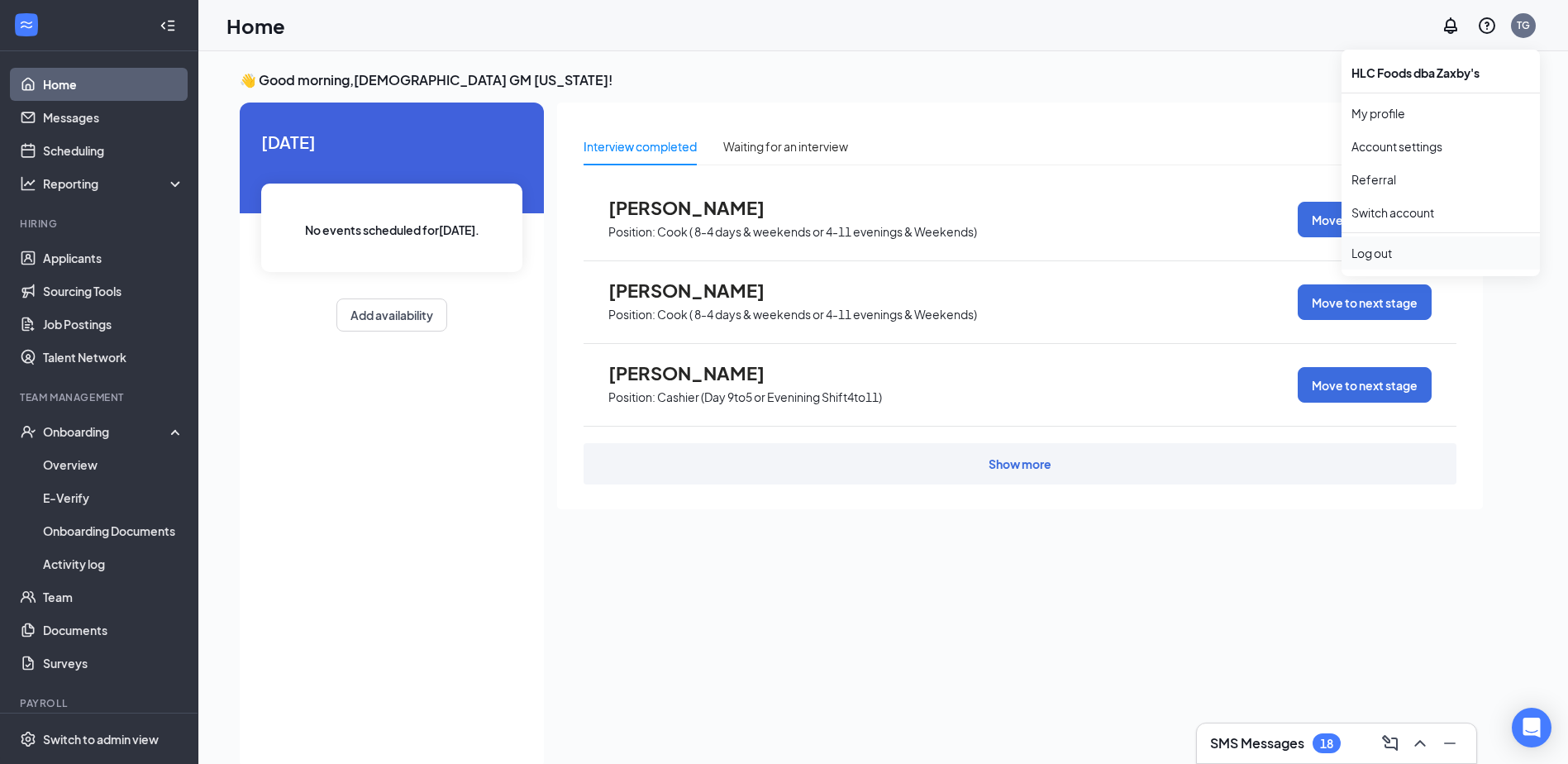
click at [1413, 248] on div "Log out" at bounding box center [1440, 253] width 179 height 17
